Goal: Task Accomplishment & Management: Use online tool/utility

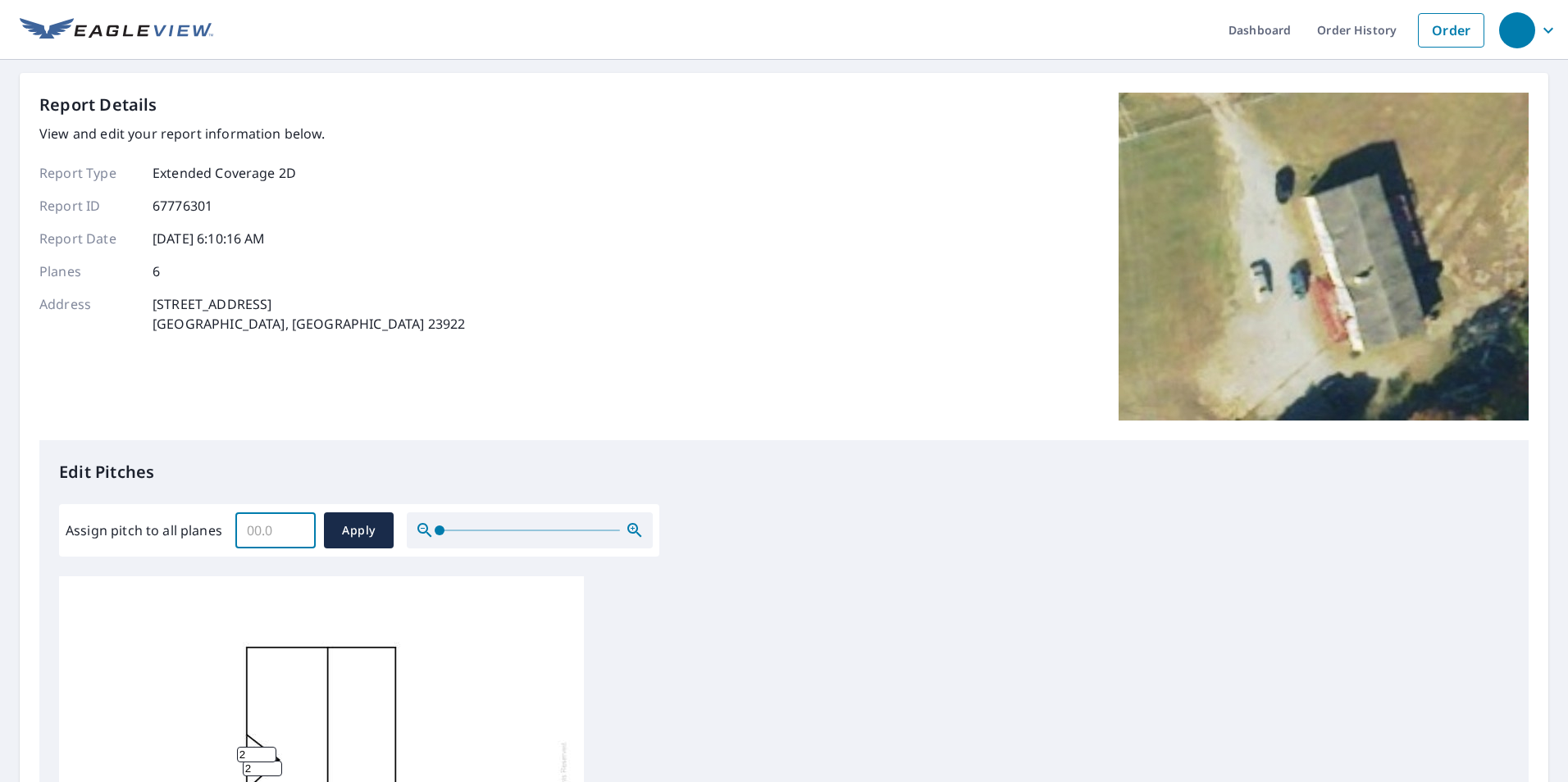
drag, startPoint x: 287, startPoint y: 529, endPoint x: 237, endPoint y: 525, distance: 50.2
click at [237, 525] on input "Assign pitch to all planes" at bounding box center [275, 531] width 80 height 46
type input "2"
click at [347, 536] on span "Apply" at bounding box center [358, 531] width 43 height 20
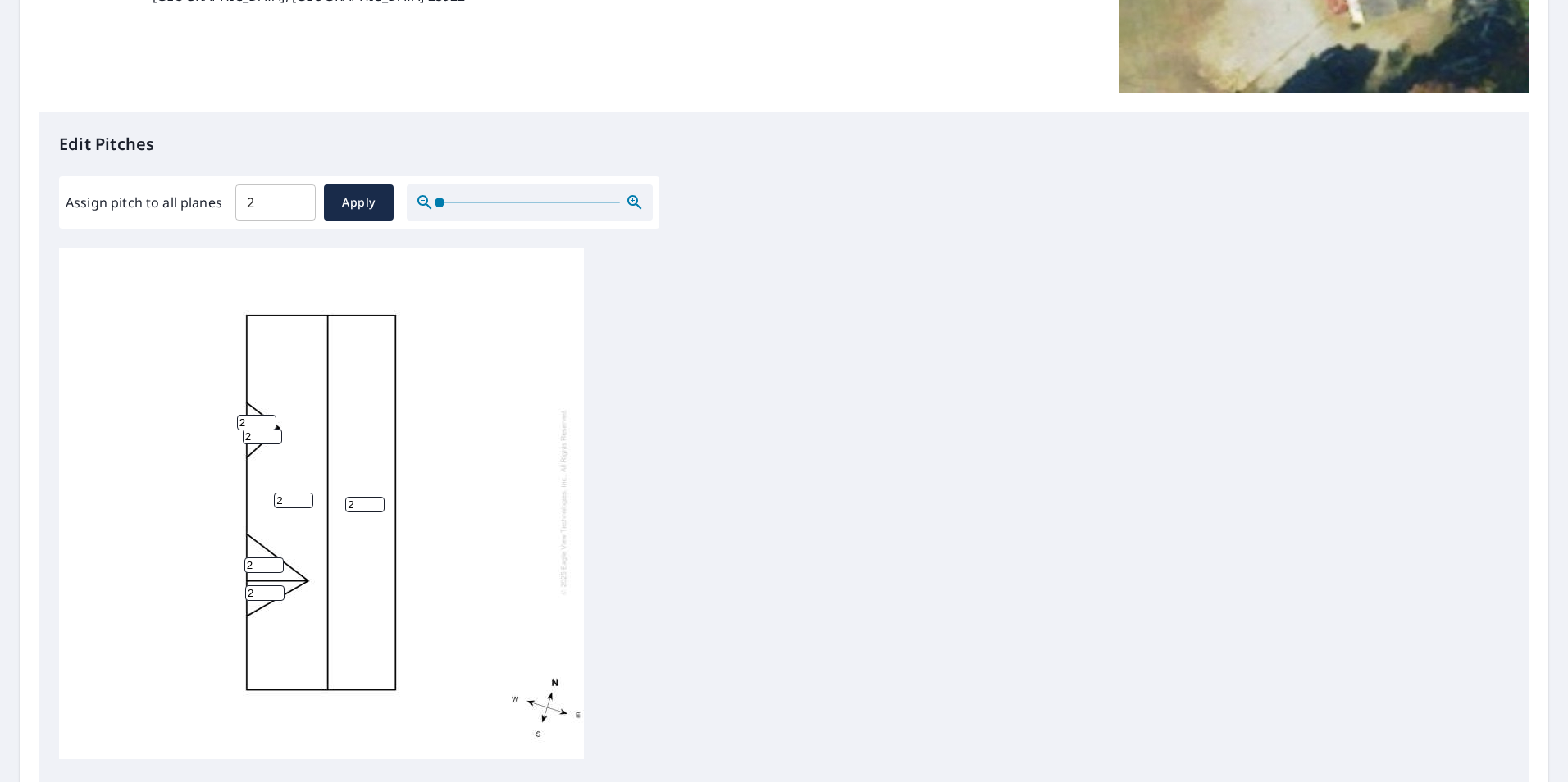
scroll to position [17, 0]
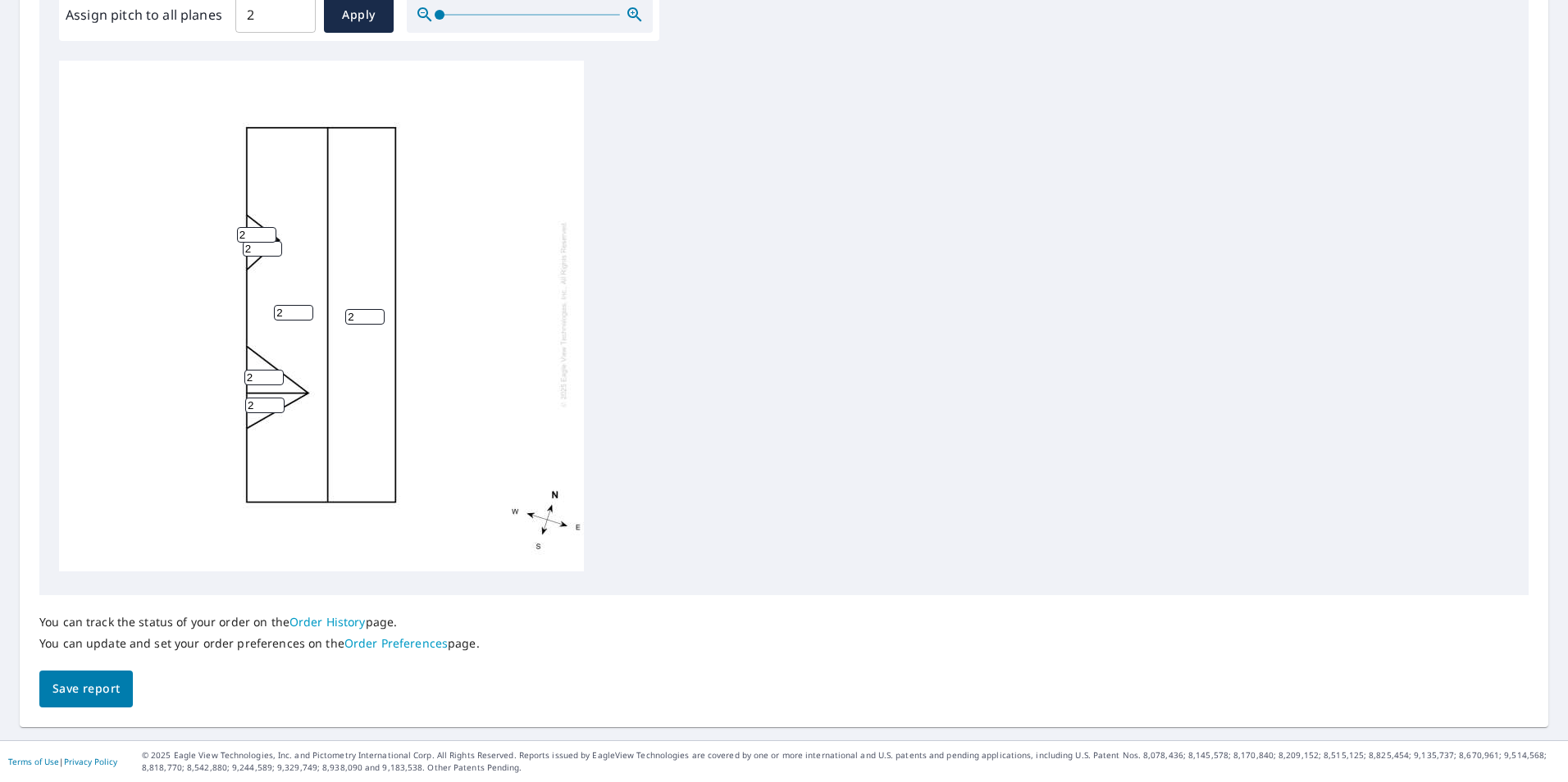
click at [104, 694] on span "Save report" at bounding box center [86, 689] width 67 height 20
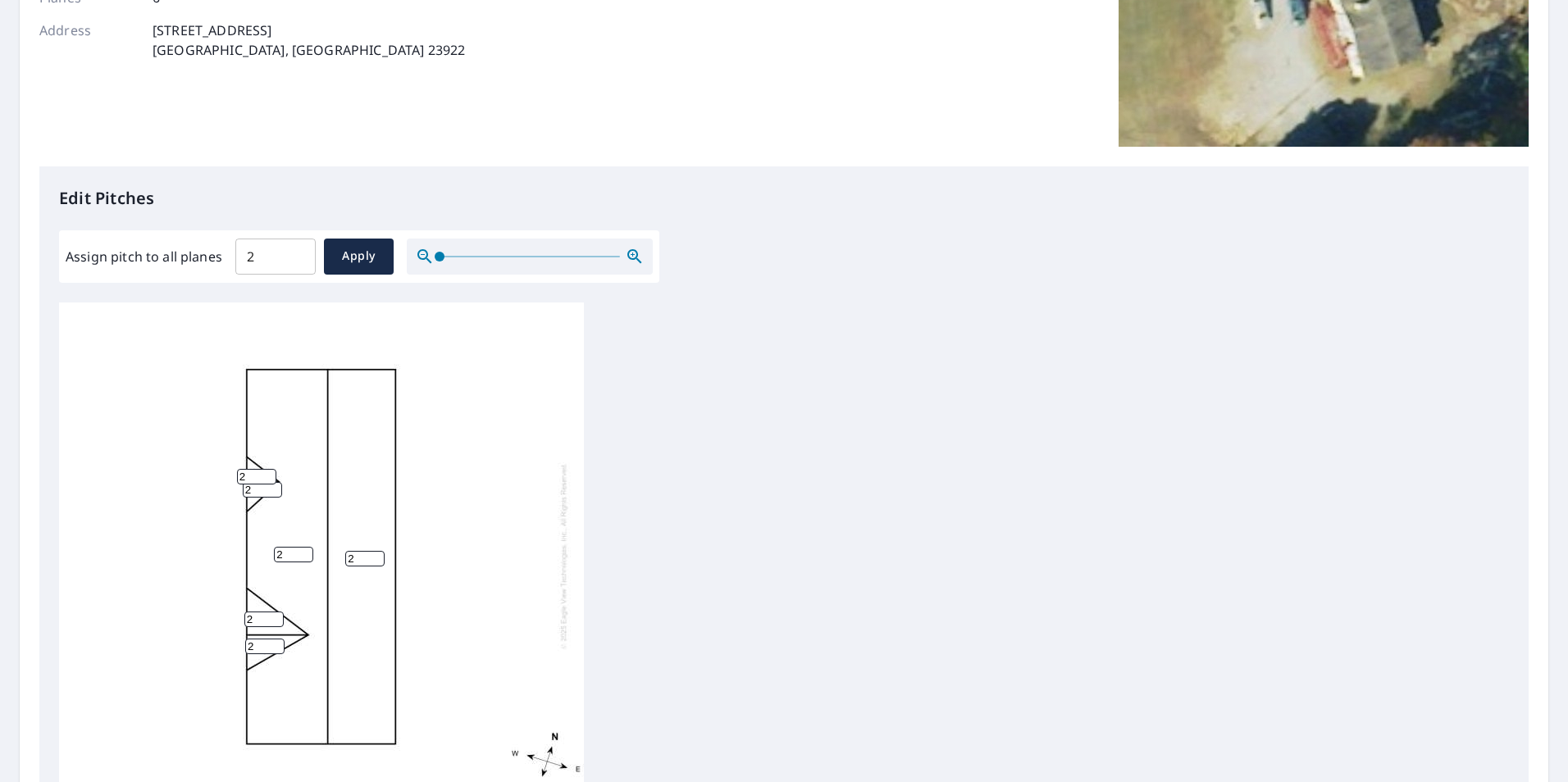
scroll to position [0, 0]
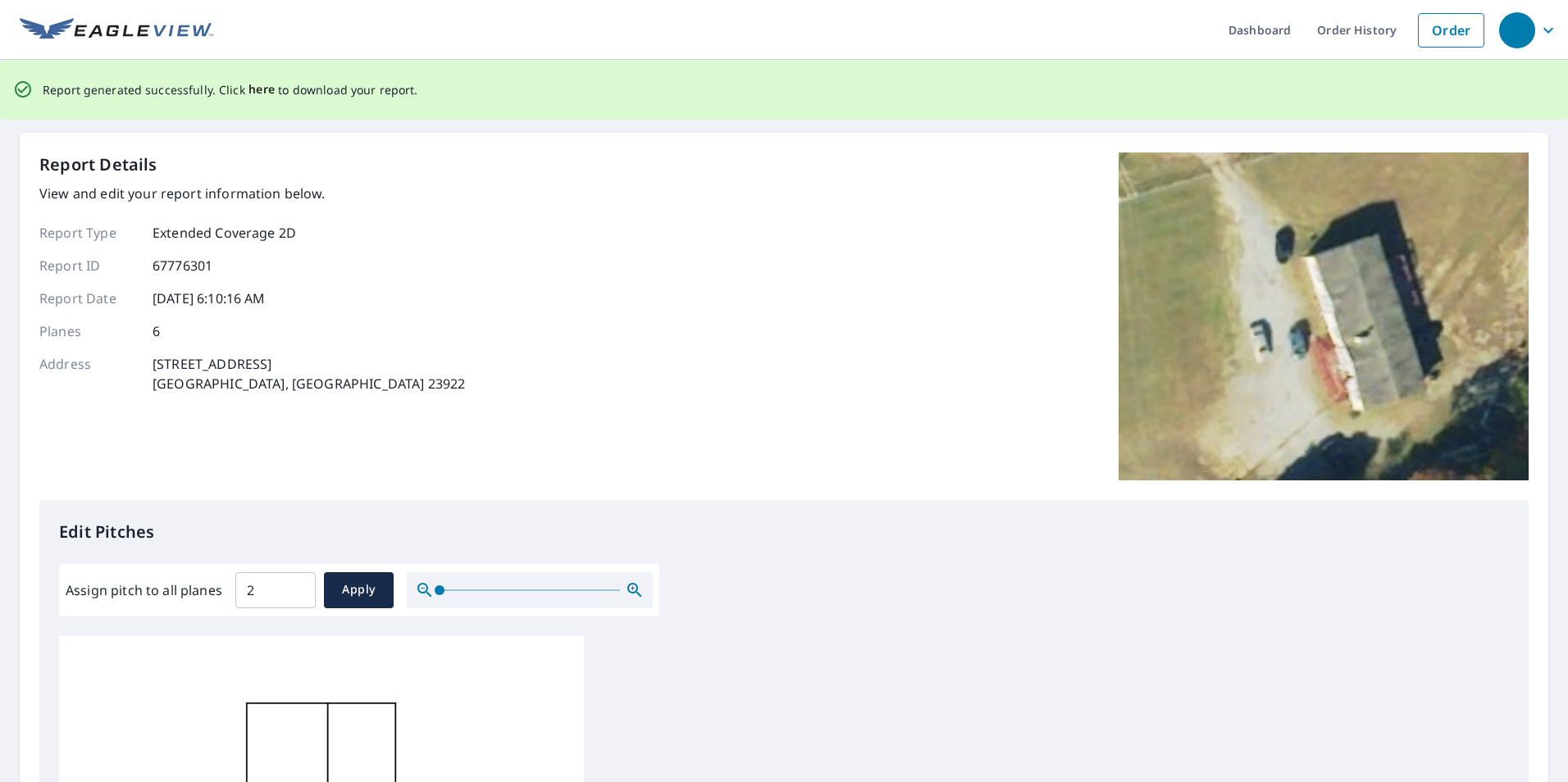
click at [258, 88] on span "here" at bounding box center [262, 89] width 27 height 20
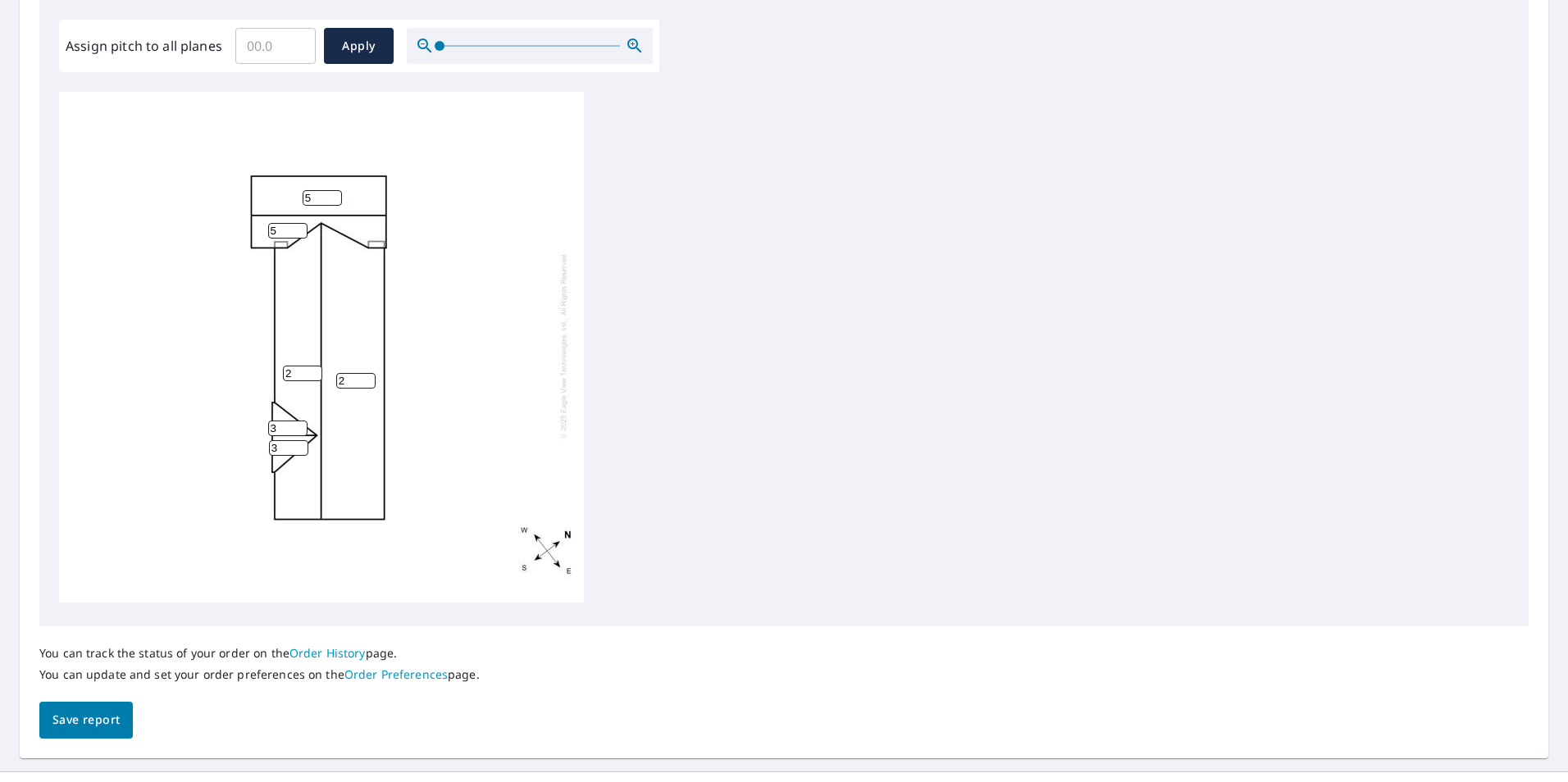
scroll to position [434, 0]
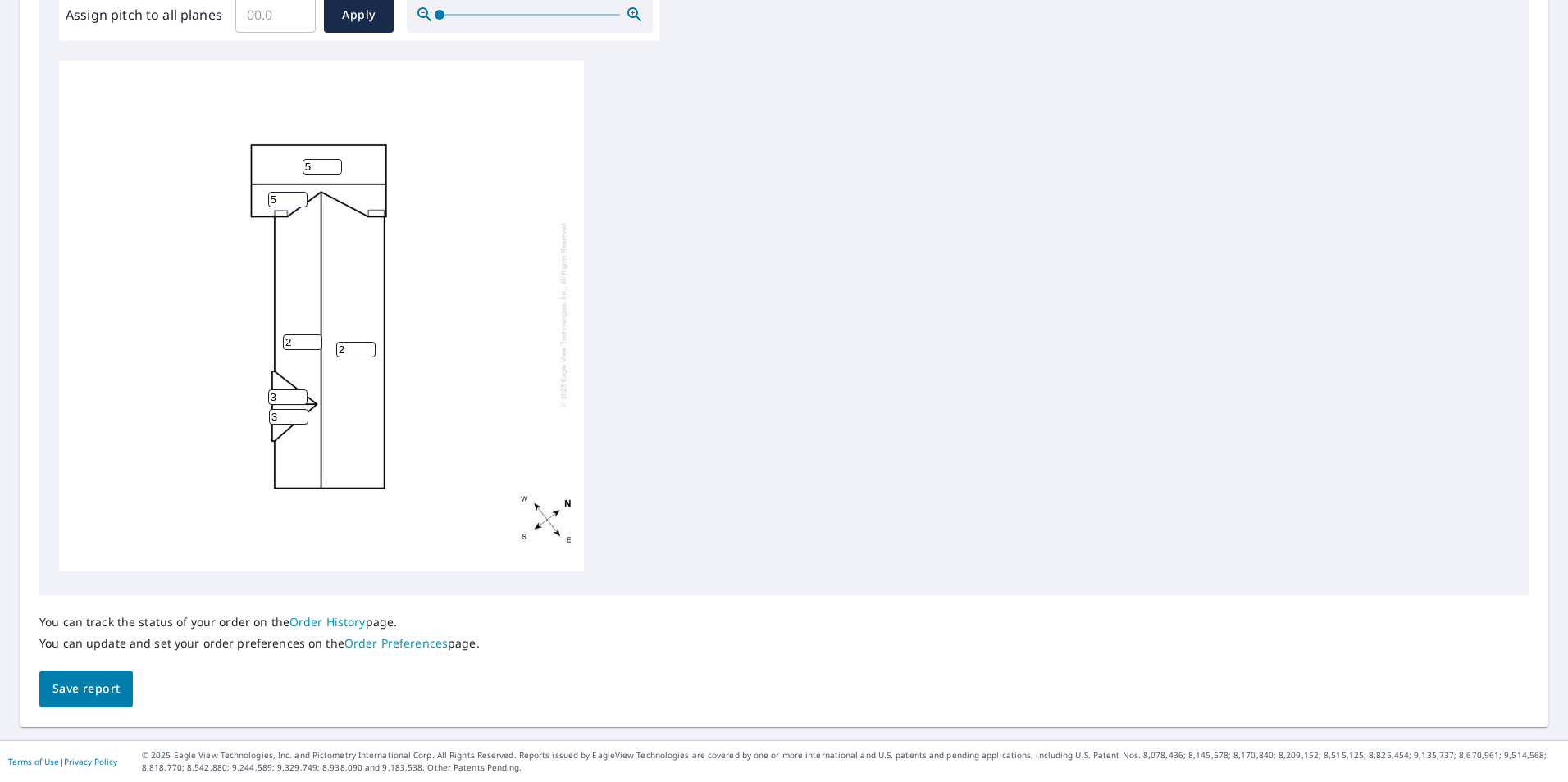
click at [86, 697] on span "Save report" at bounding box center [86, 689] width 67 height 20
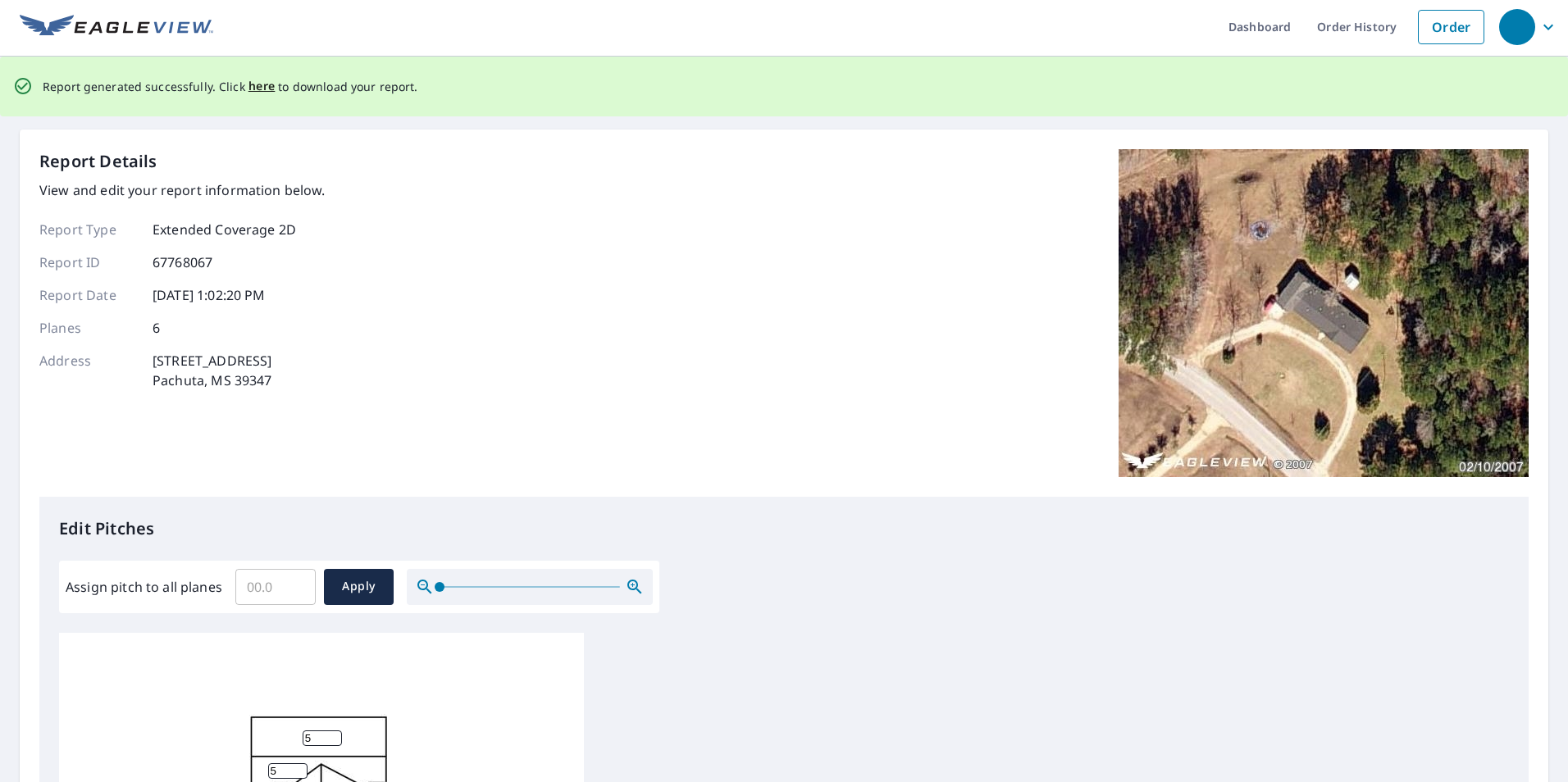
scroll to position [0, 0]
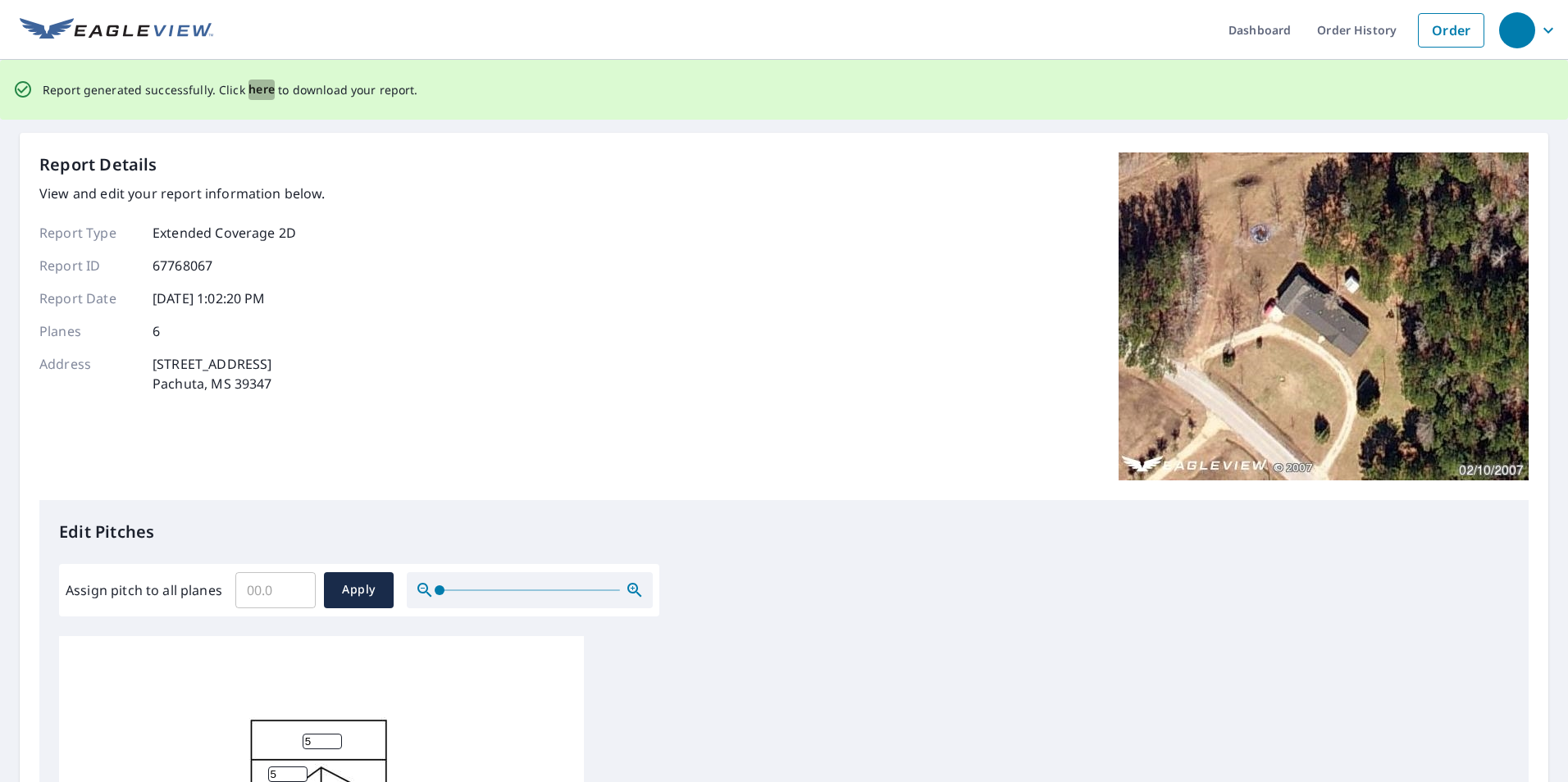
click at [253, 94] on span "here" at bounding box center [262, 89] width 27 height 20
